Goal: Check status

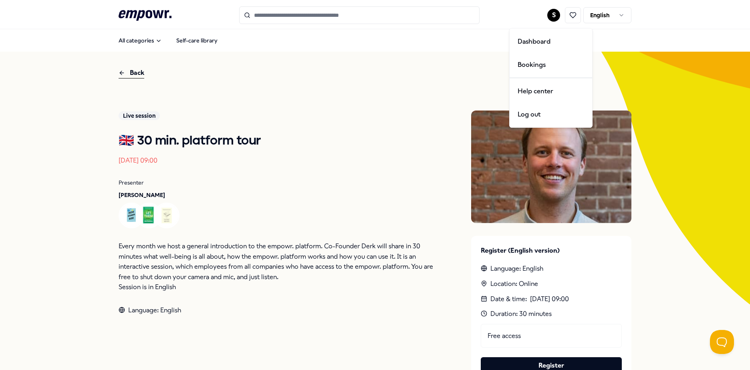
click at [536, 62] on div "Bookings" at bounding box center [551, 64] width 79 height 23
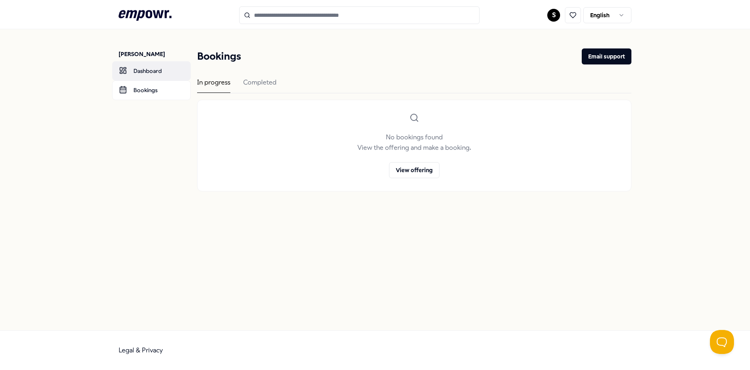
click at [154, 68] on link "Dashboard" at bounding box center [151, 70] width 79 height 19
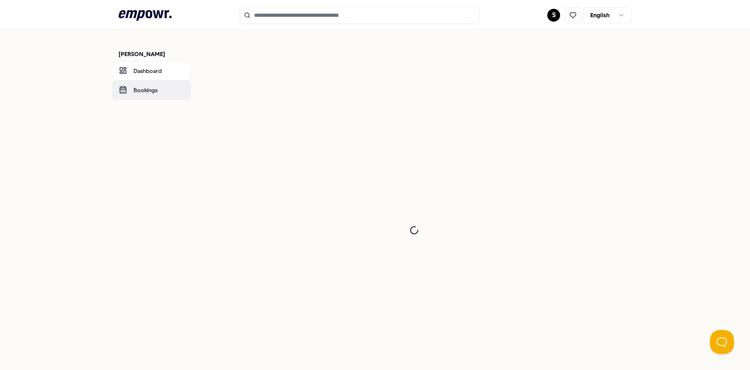
click at [138, 89] on link "Bookings" at bounding box center [151, 90] width 79 height 19
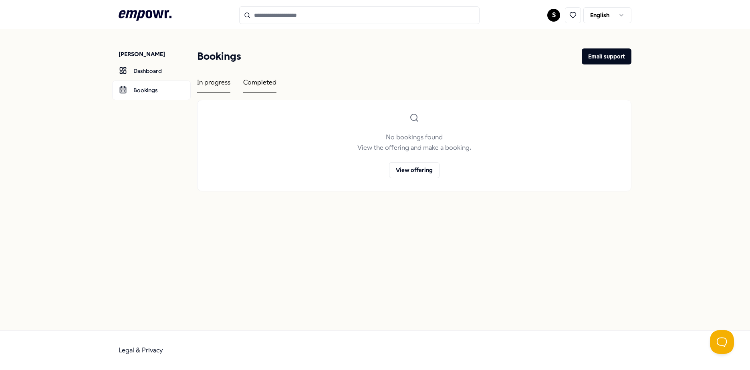
click at [246, 81] on div "Completed" at bounding box center [259, 85] width 33 height 16
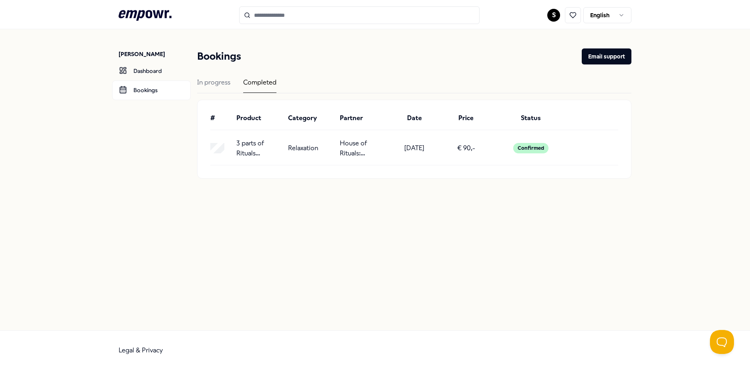
click at [520, 148] on div "Confirmed" at bounding box center [531, 148] width 35 height 10
click at [253, 155] on p "3 parts of Rituals Mindspa" at bounding box center [259, 148] width 45 height 20
click at [311, 142] on div "3 parts of Rituals Mindspa Relaxation House of Rituals: Mindspa [DATE] € 90,- C…" at bounding box center [414, 148] width 408 height 20
drag, startPoint x: 311, startPoint y: 142, endPoint x: 382, endPoint y: 148, distance: 71.6
click at [382, 148] on p "House of Rituals: Mindspa" at bounding box center [362, 148] width 45 height 20
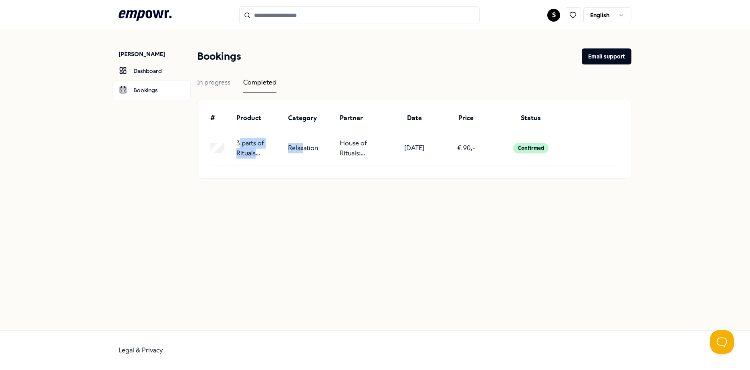
drag, startPoint x: 237, startPoint y: 144, endPoint x: 304, endPoint y: 162, distance: 69.6
click at [304, 162] on div "3 parts of Rituals Mindspa Relaxation House of Rituals: Mindspa [DATE] € 90,- C…" at bounding box center [414, 151] width 408 height 29
drag, startPoint x: 304, startPoint y: 162, endPoint x: 381, endPoint y: 160, distance: 76.6
click at [380, 158] on p "House of Rituals: Mindspa" at bounding box center [362, 148] width 45 height 20
click at [218, 85] on div "In progress" at bounding box center [213, 85] width 33 height 16
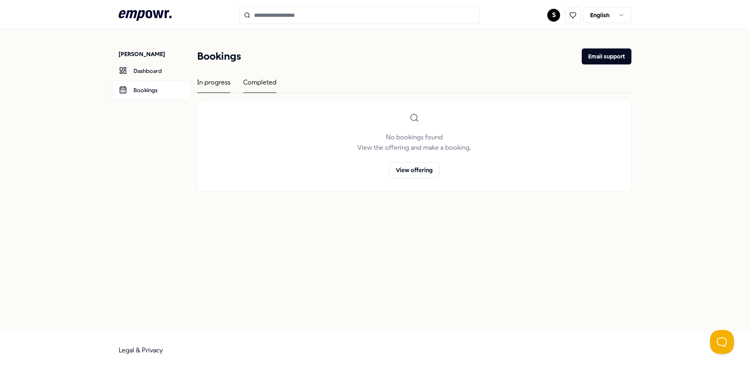
click at [254, 85] on div "Completed" at bounding box center [259, 85] width 33 height 16
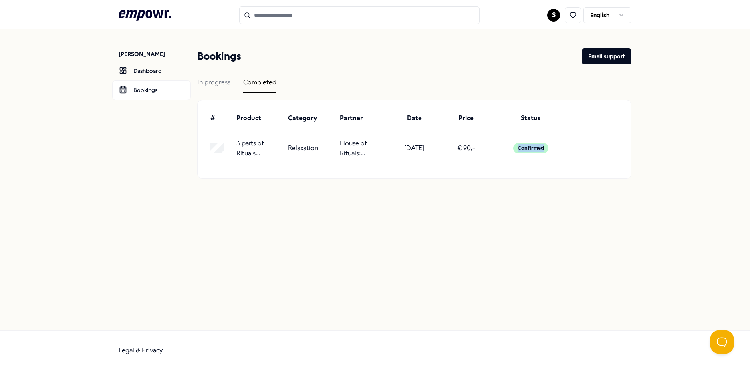
drag, startPoint x: 519, startPoint y: 149, endPoint x: 550, endPoint y: 148, distance: 31.3
click at [550, 148] on div "Confirmed" at bounding box center [530, 148] width 71 height 20
drag, startPoint x: 550, startPoint y: 148, endPoint x: 601, endPoint y: 146, distance: 51.4
click at [627, 158] on div "# Product Category Partner Date Price Status 3 parts of Rituals Mindspa Relaxat…" at bounding box center [415, 139] width 434 height 78
click at [143, 72] on link "Dashboard" at bounding box center [151, 70] width 79 height 19
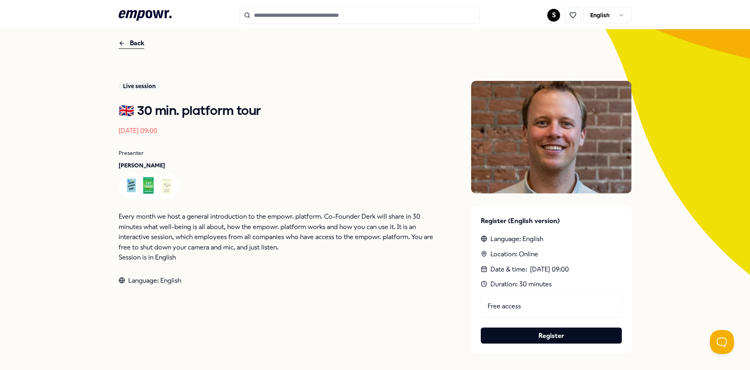
scroll to position [80, 0]
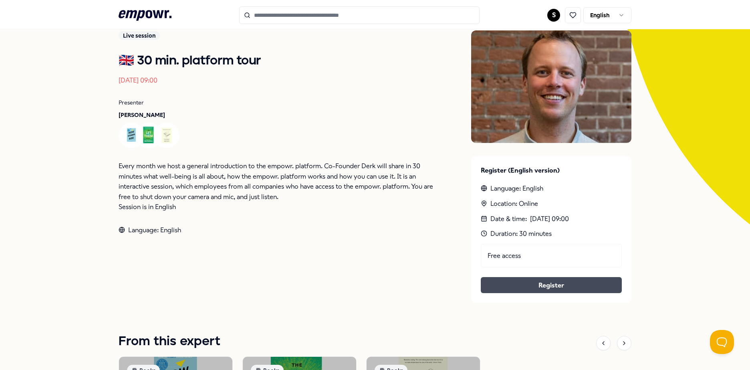
click at [518, 284] on button "Register" at bounding box center [551, 285] width 141 height 16
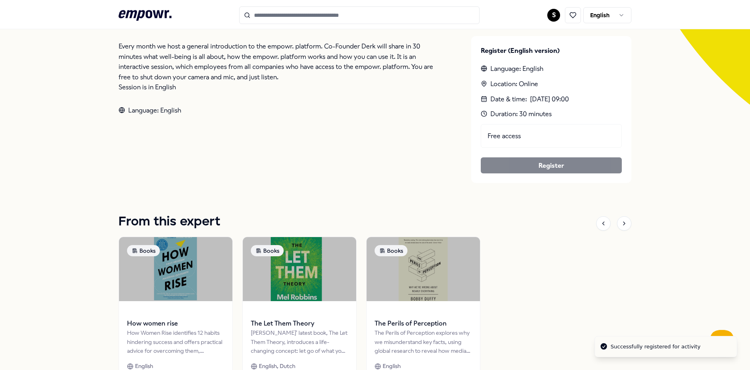
scroll to position [200, 0]
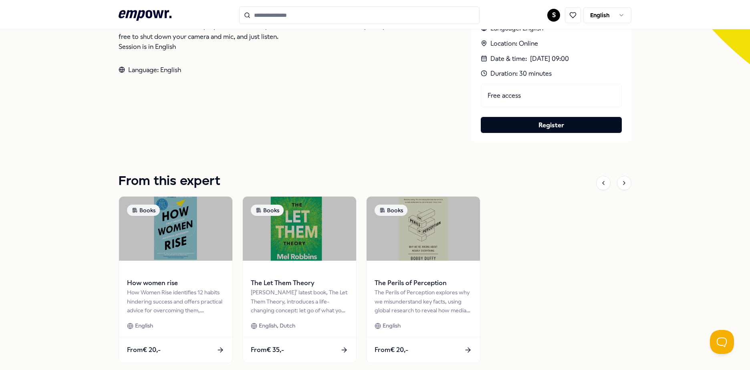
scroll to position [297, 0]
